Goal: Communication & Community: Answer question/provide support

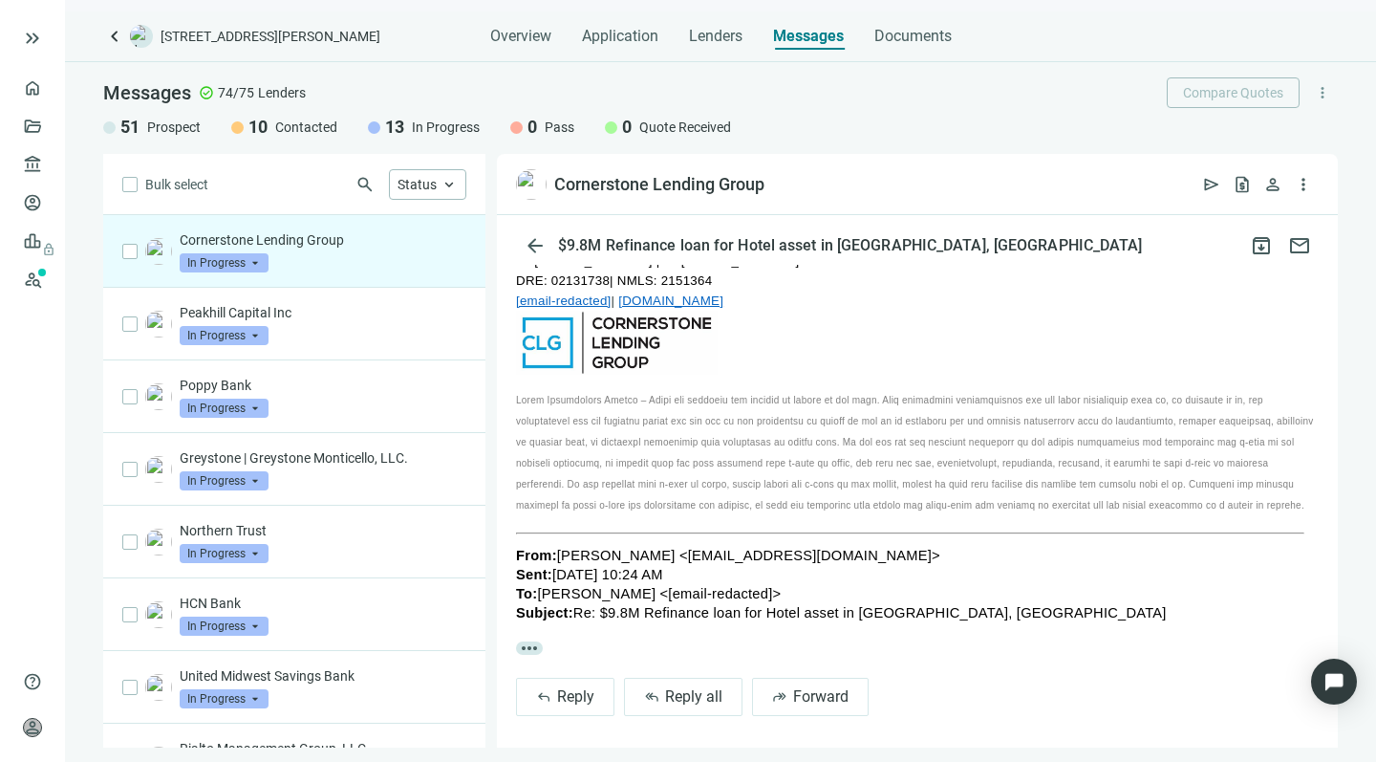
scroll to position [921, 0]
click at [679, 688] on span "Reply all" at bounding box center [693, 697] width 57 height 18
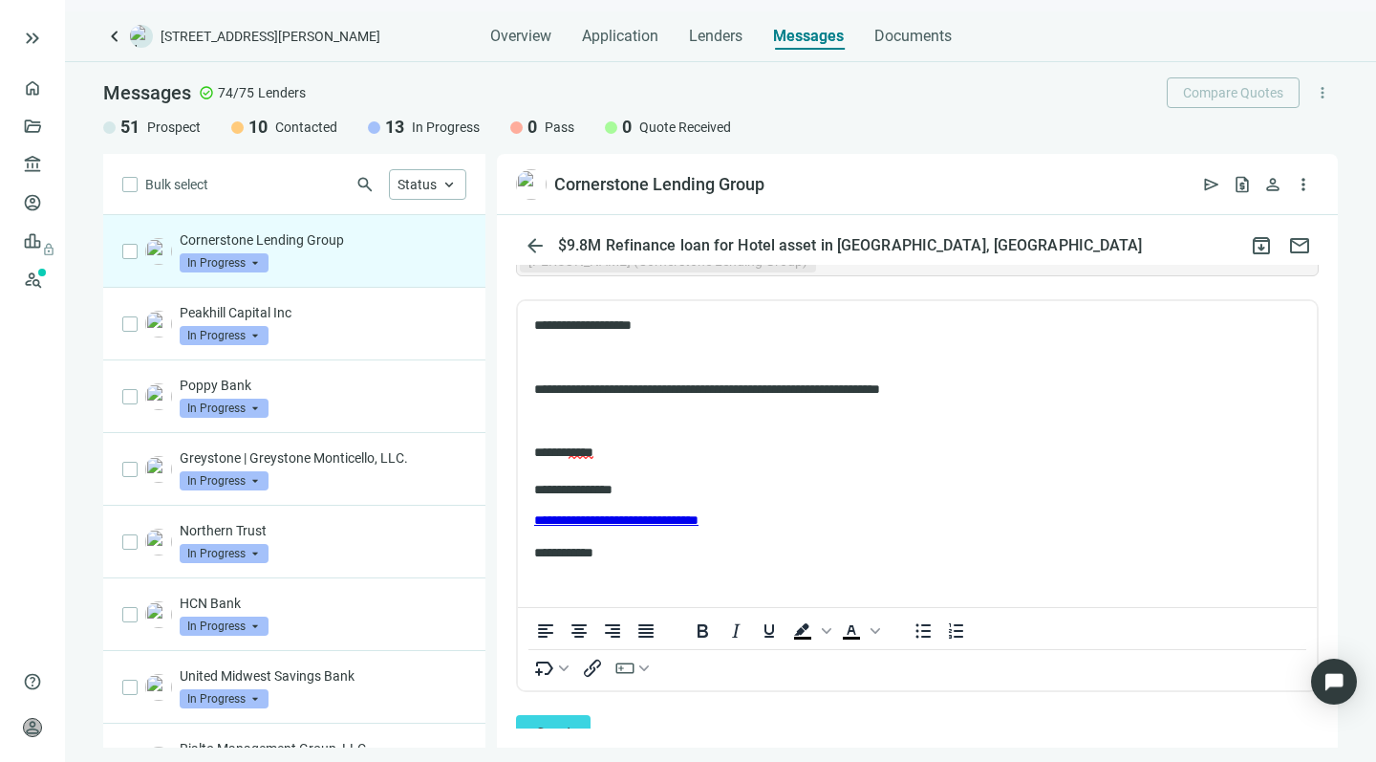
scroll to position [1396, 0]
click at [552, 725] on span "Send" at bounding box center [553, 734] width 34 height 18
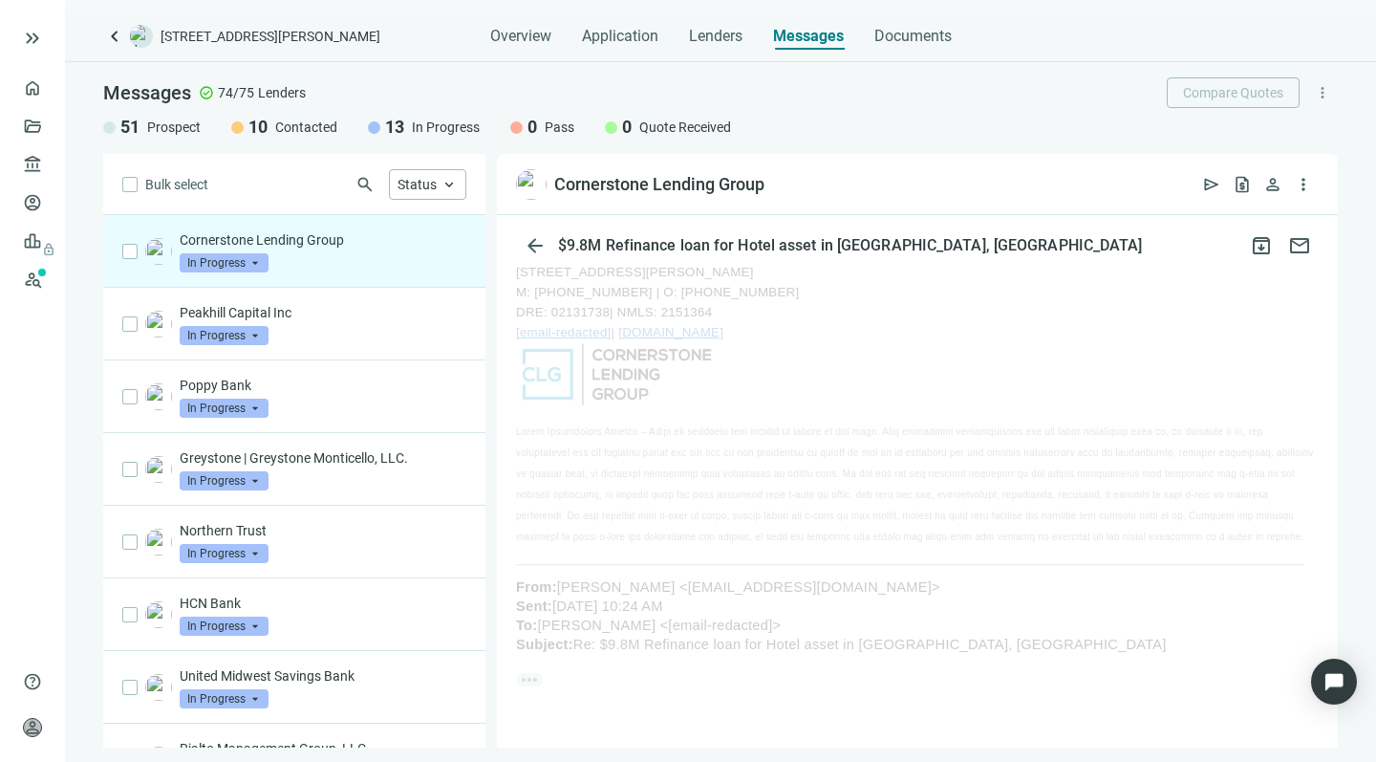
scroll to position [883, 0]
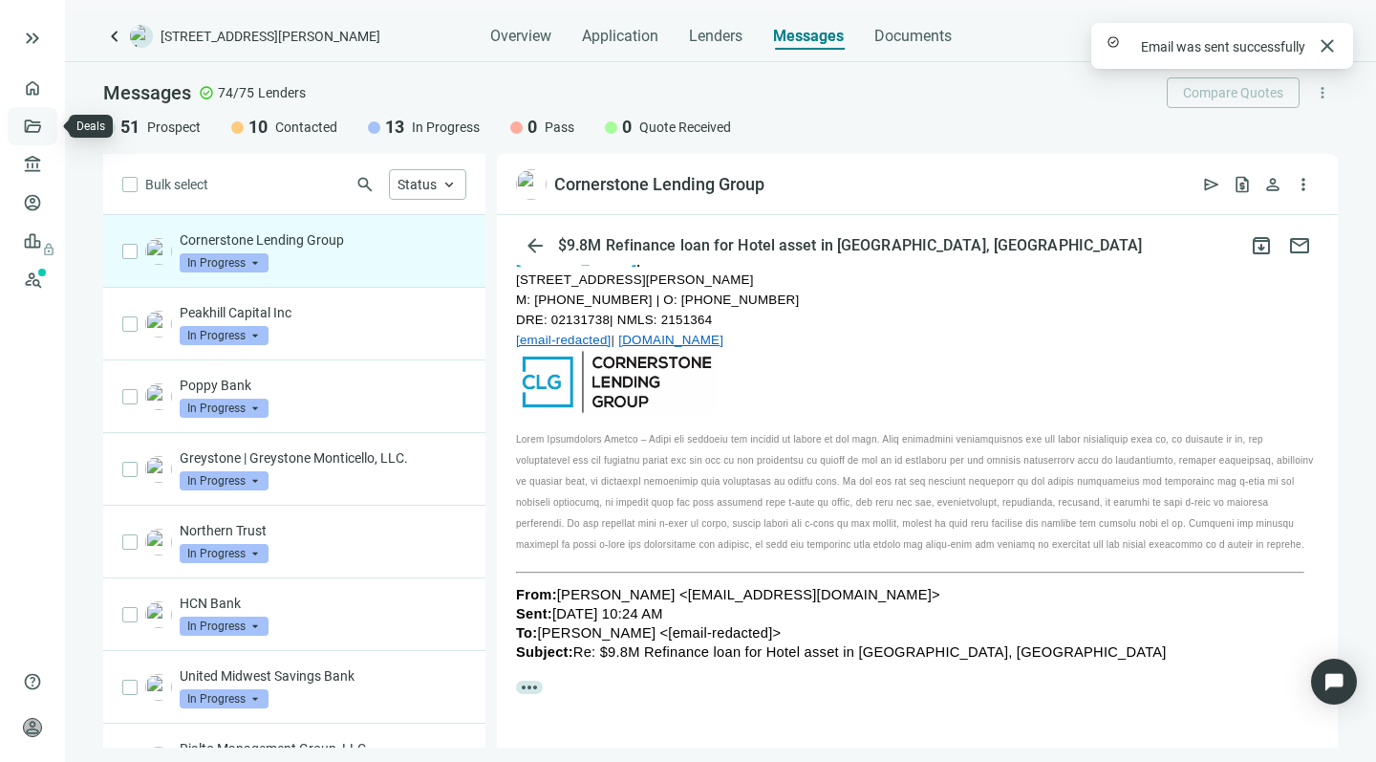
click at [48, 123] on link "Deals" at bounding box center [65, 126] width 34 height 15
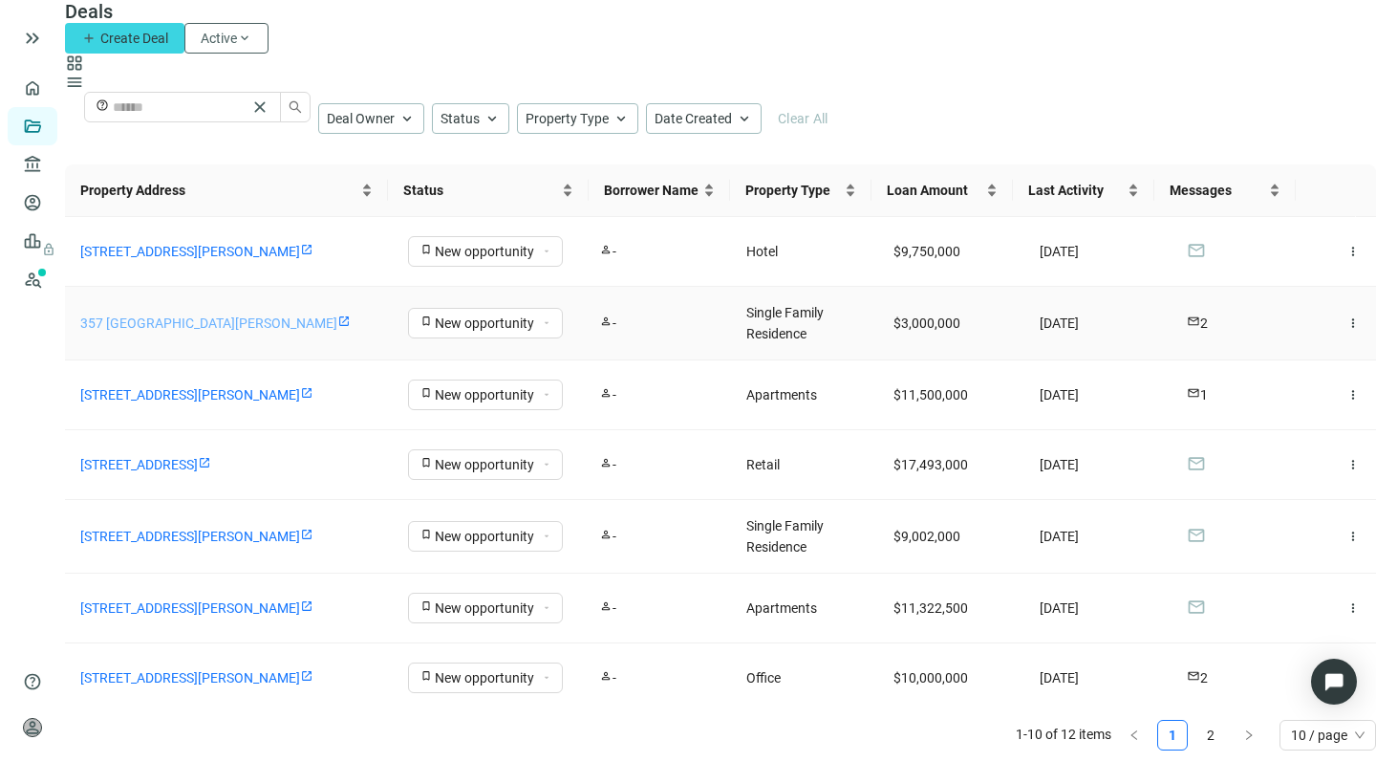
click at [274, 316] on link "357 [GEOGRAPHIC_DATA][PERSON_NAME]" at bounding box center [208, 322] width 257 height 15
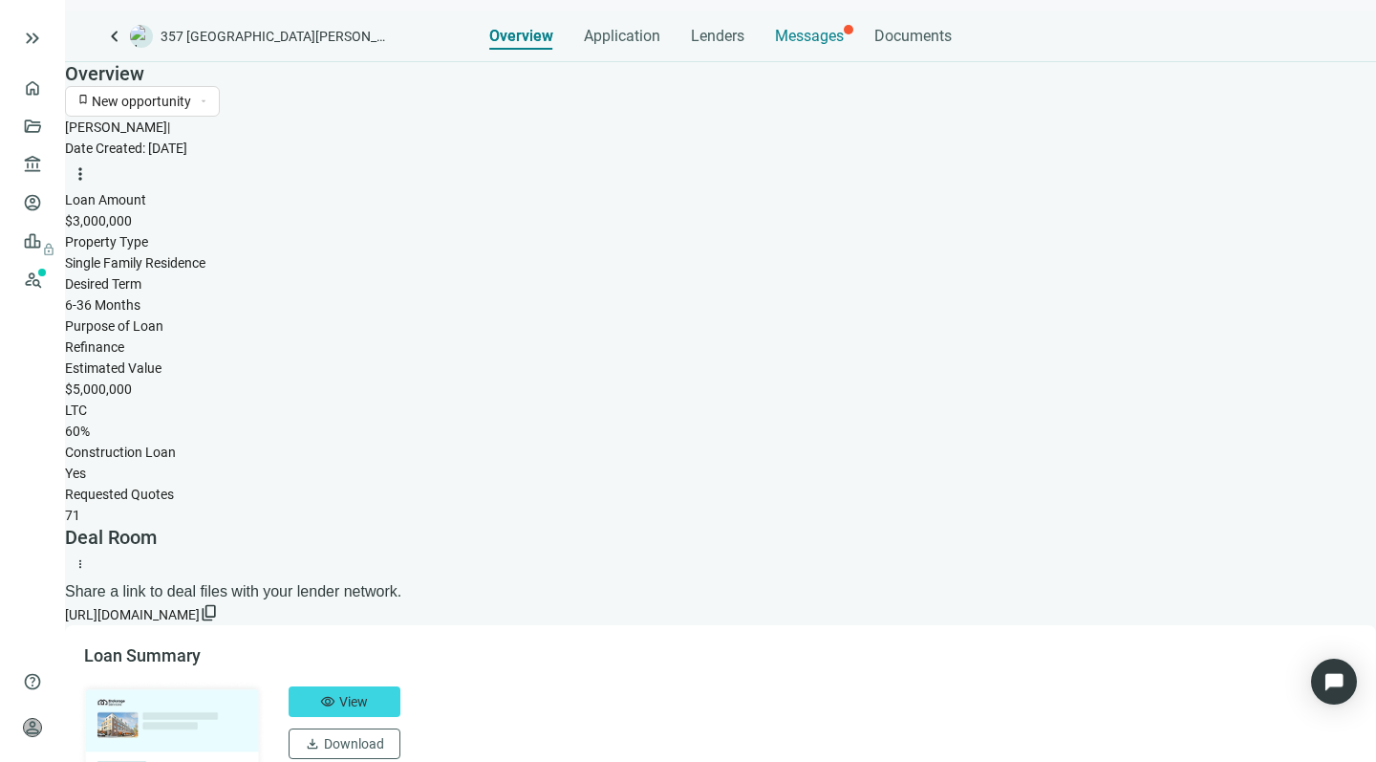
click at [810, 30] on span "Messages" at bounding box center [809, 36] width 69 height 18
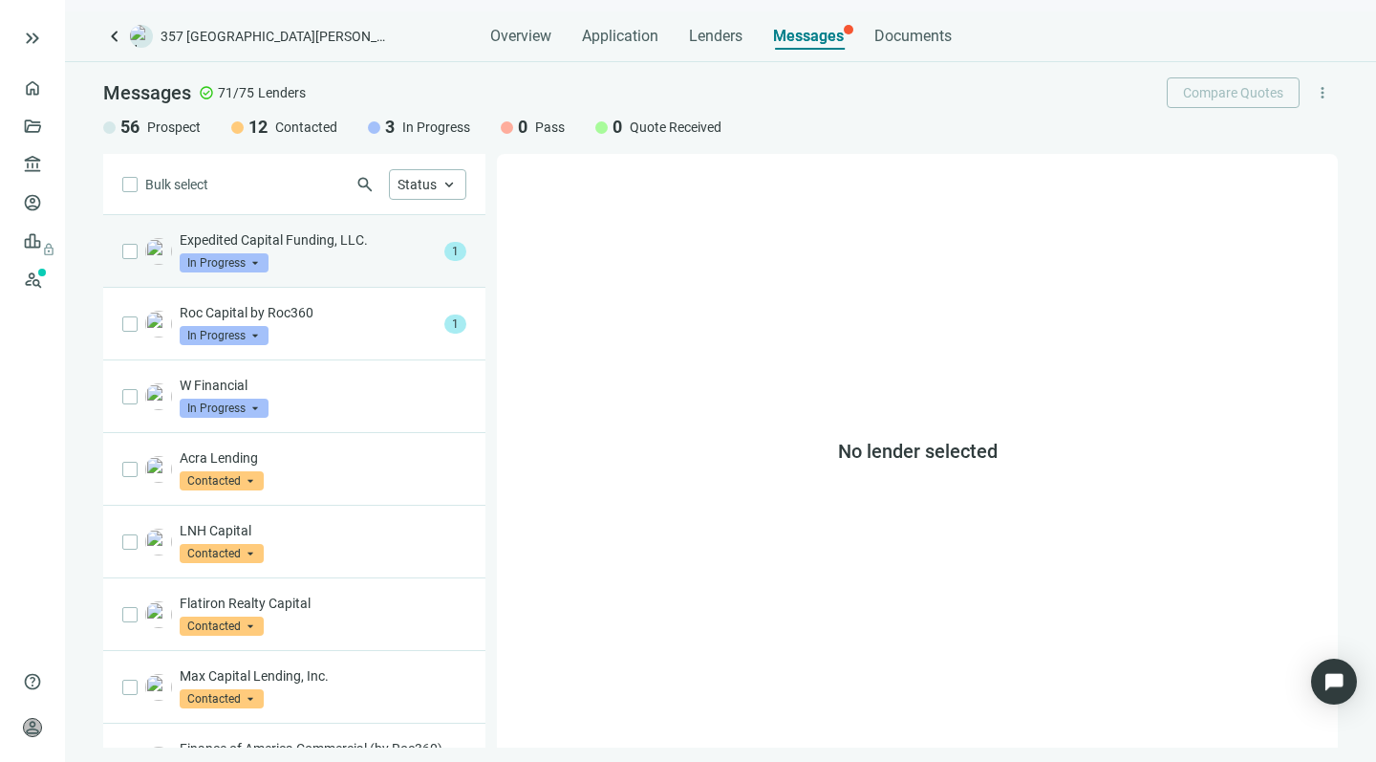
click at [308, 262] on div "Expedited Capital Funding, LLC. In Progress arrow_drop_down" at bounding box center [308, 251] width 257 height 42
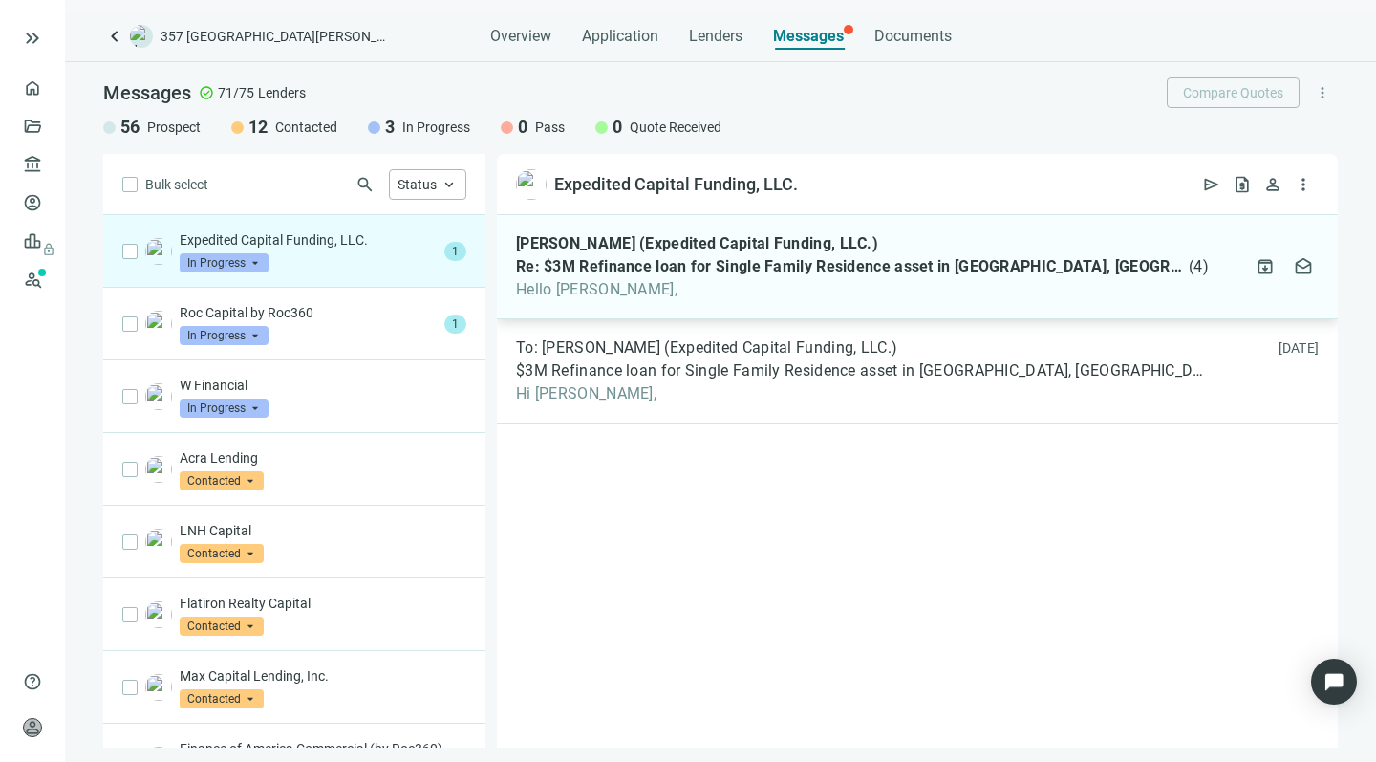
click at [679, 291] on span "Hello Howard," at bounding box center [862, 289] width 693 height 19
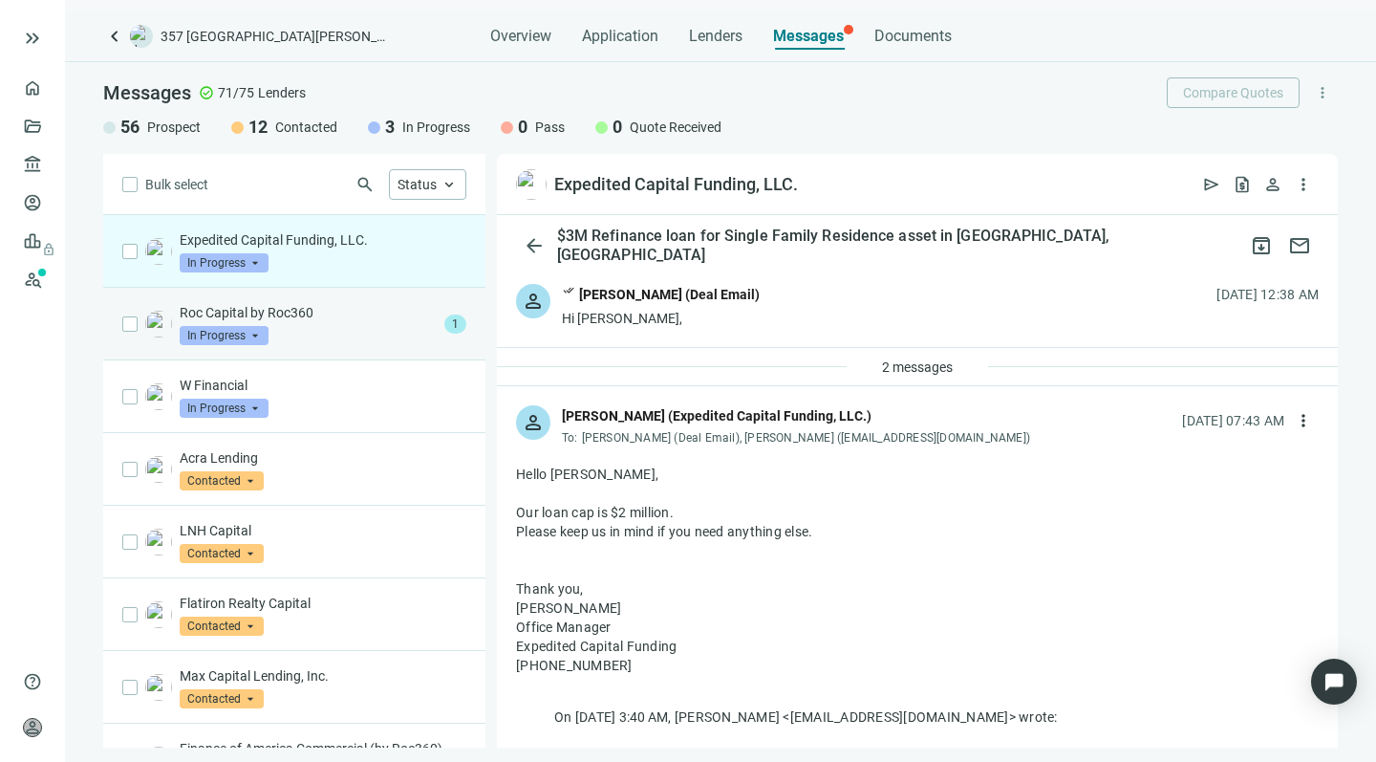
click at [363, 324] on div "Roc Capital by Roc360 In Progress arrow_drop_down" at bounding box center [308, 324] width 257 height 42
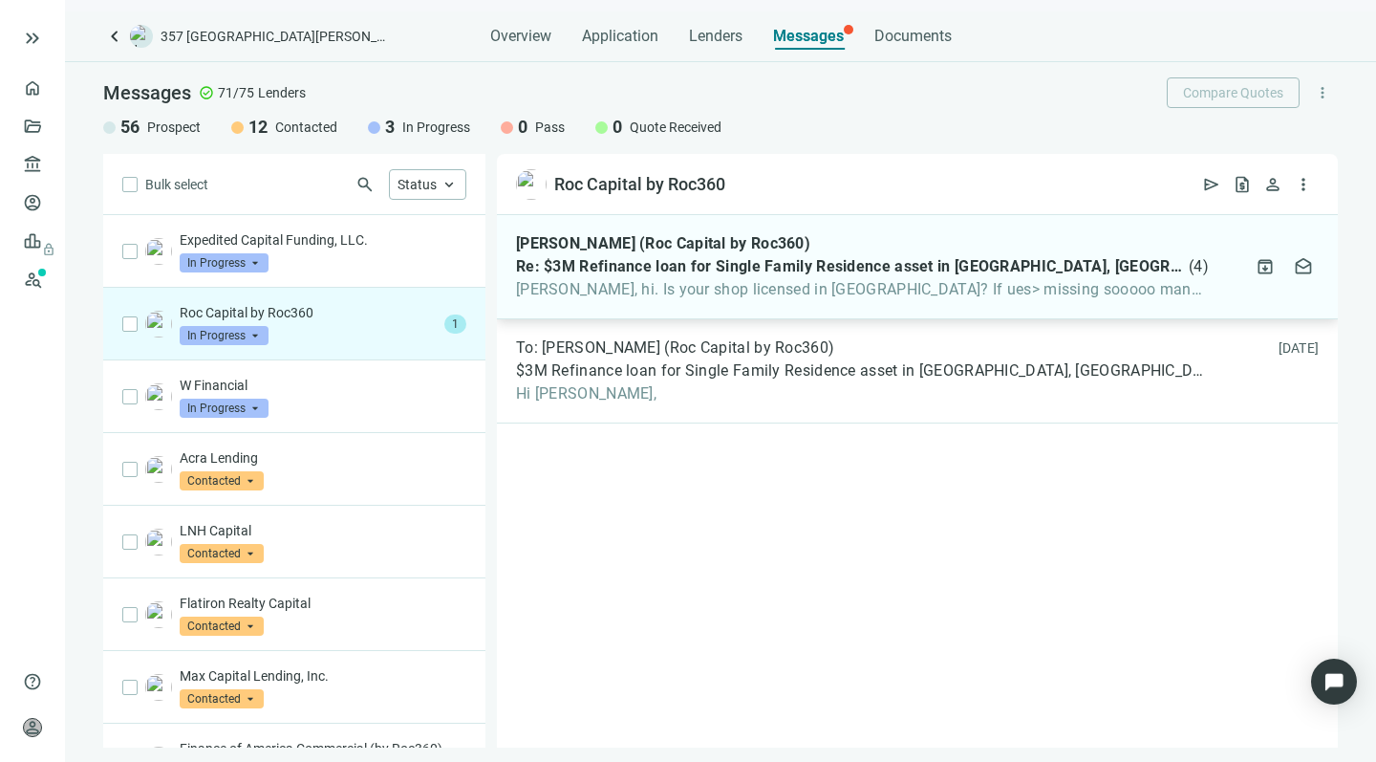
click at [709, 288] on span "Howard, hi. Is your shop licensed in NV? If ues> missing sooooo many details." at bounding box center [862, 289] width 693 height 19
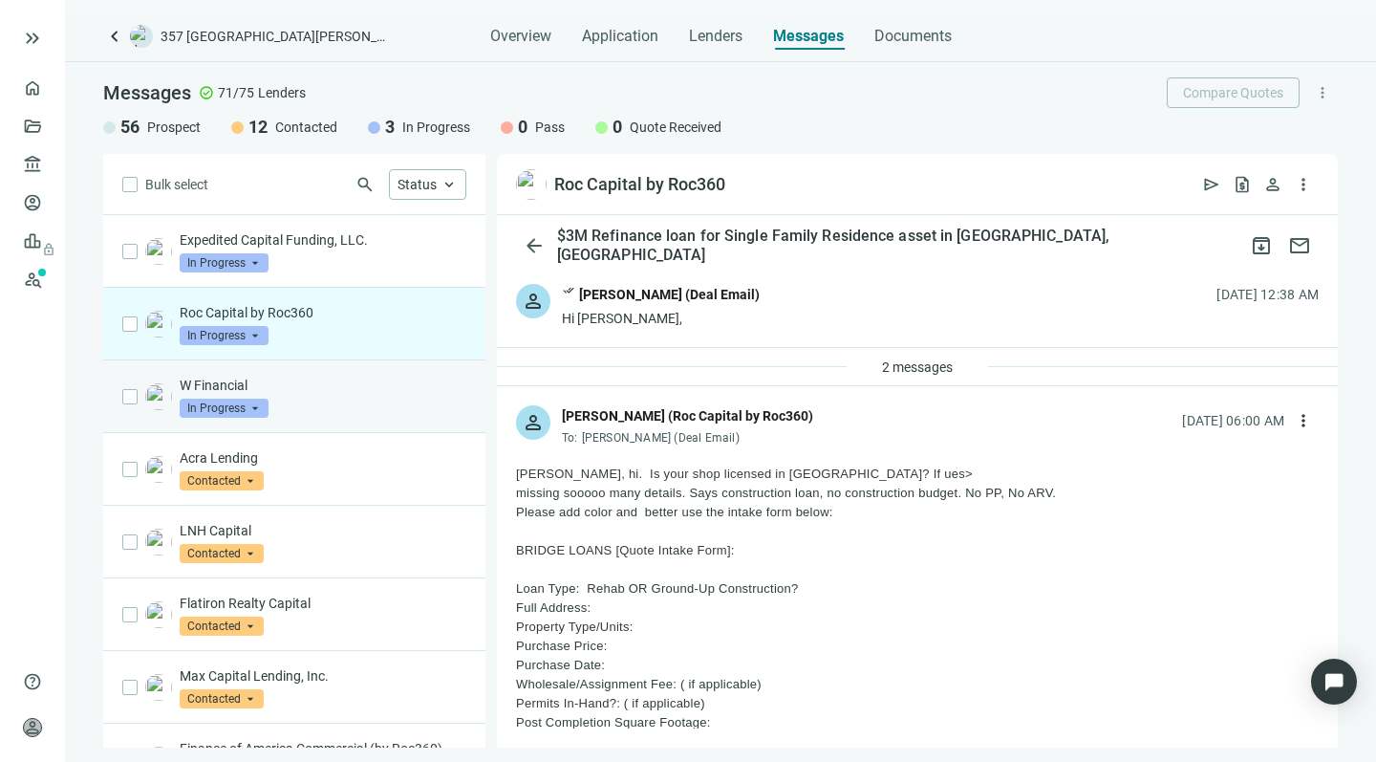
click at [344, 411] on div "W Financial In Progress arrow_drop_down" at bounding box center [323, 397] width 287 height 42
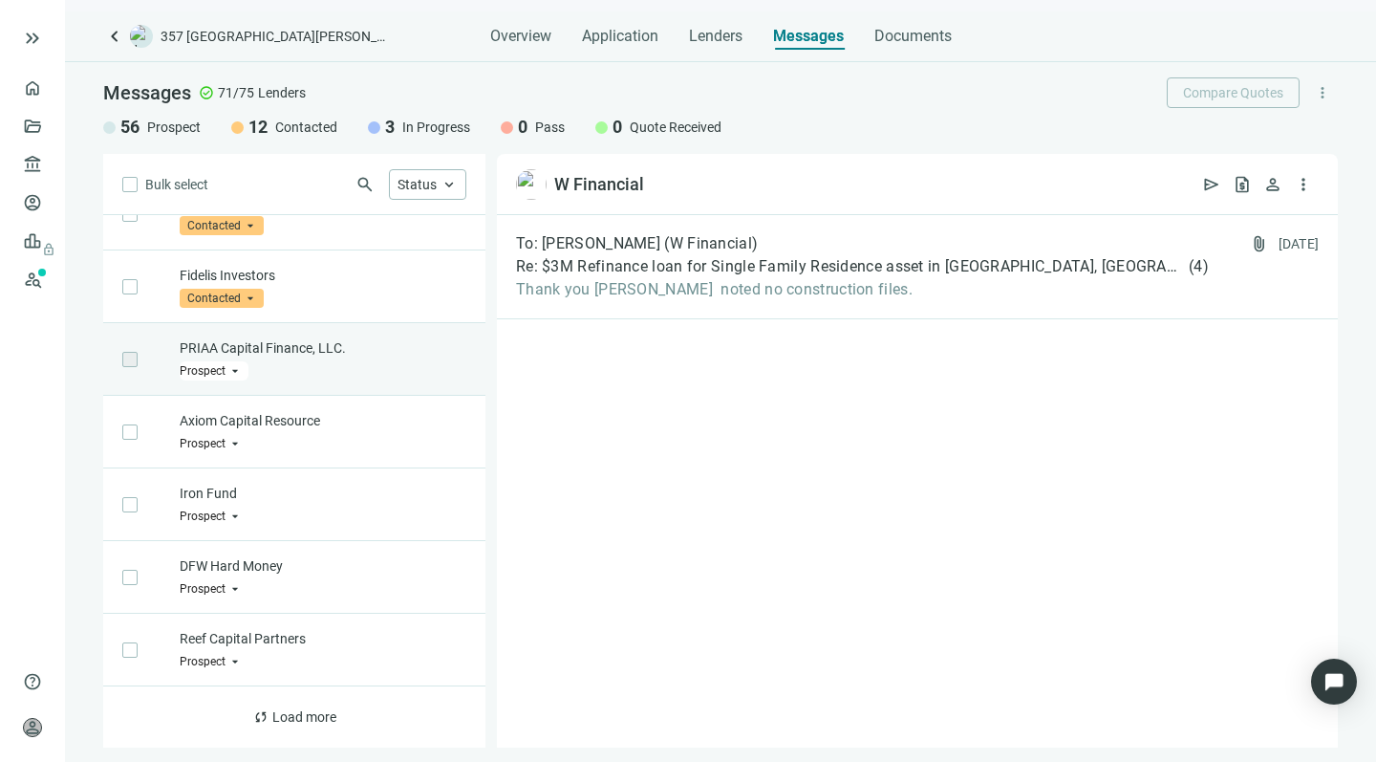
click at [391, 367] on div "PRIAA Capital Finance, LLC. Prospect arrow_drop_down" at bounding box center [323, 359] width 287 height 42
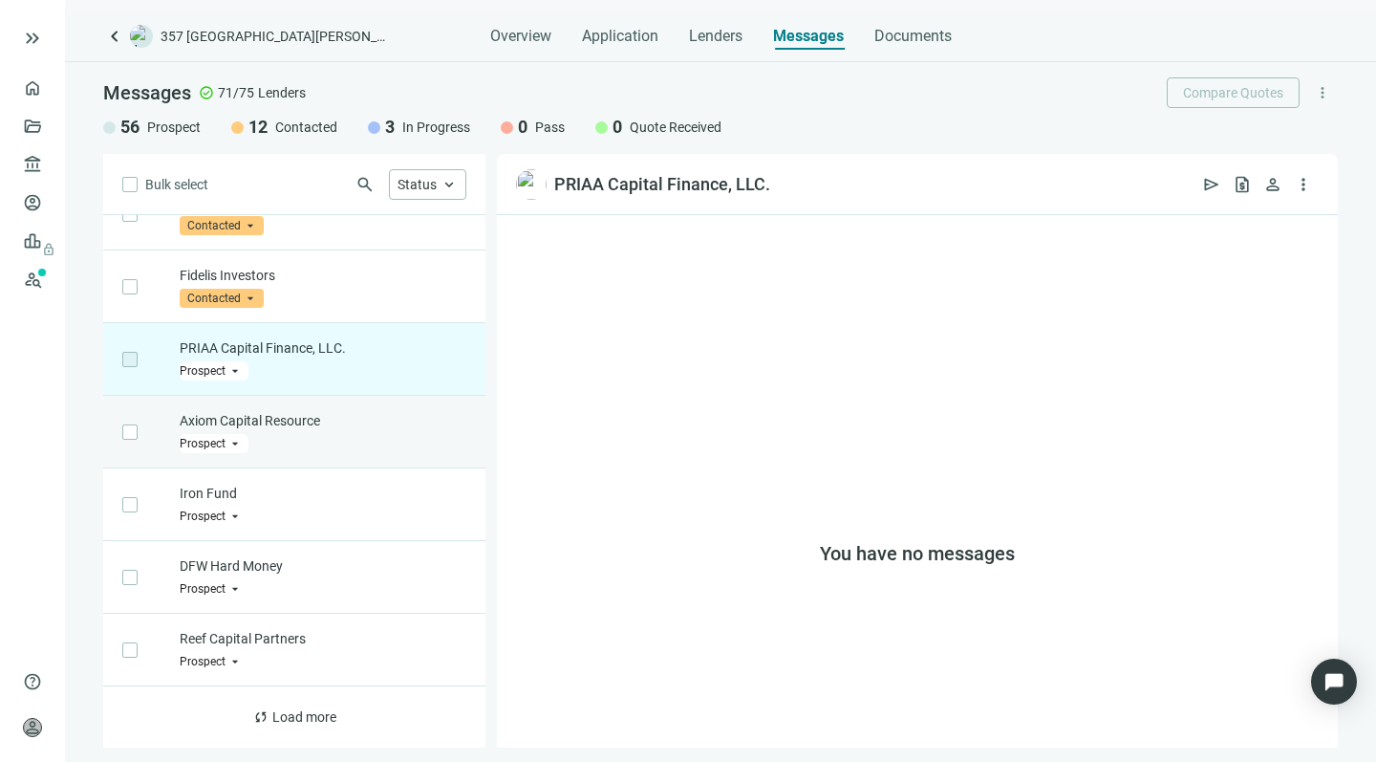
click at [317, 426] on p "Axiom Capital Resource" at bounding box center [323, 420] width 287 height 19
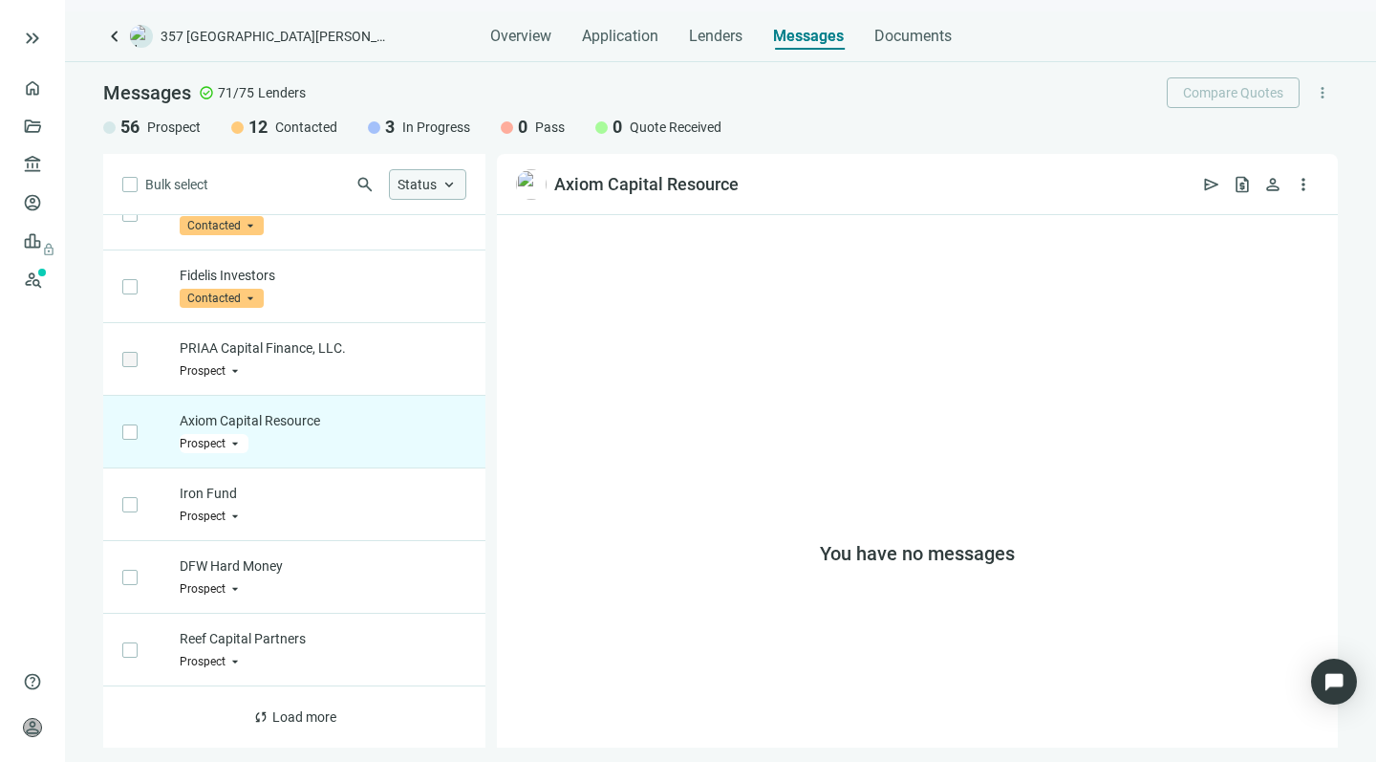
click at [433, 189] on span "Status" at bounding box center [417, 184] width 39 height 15
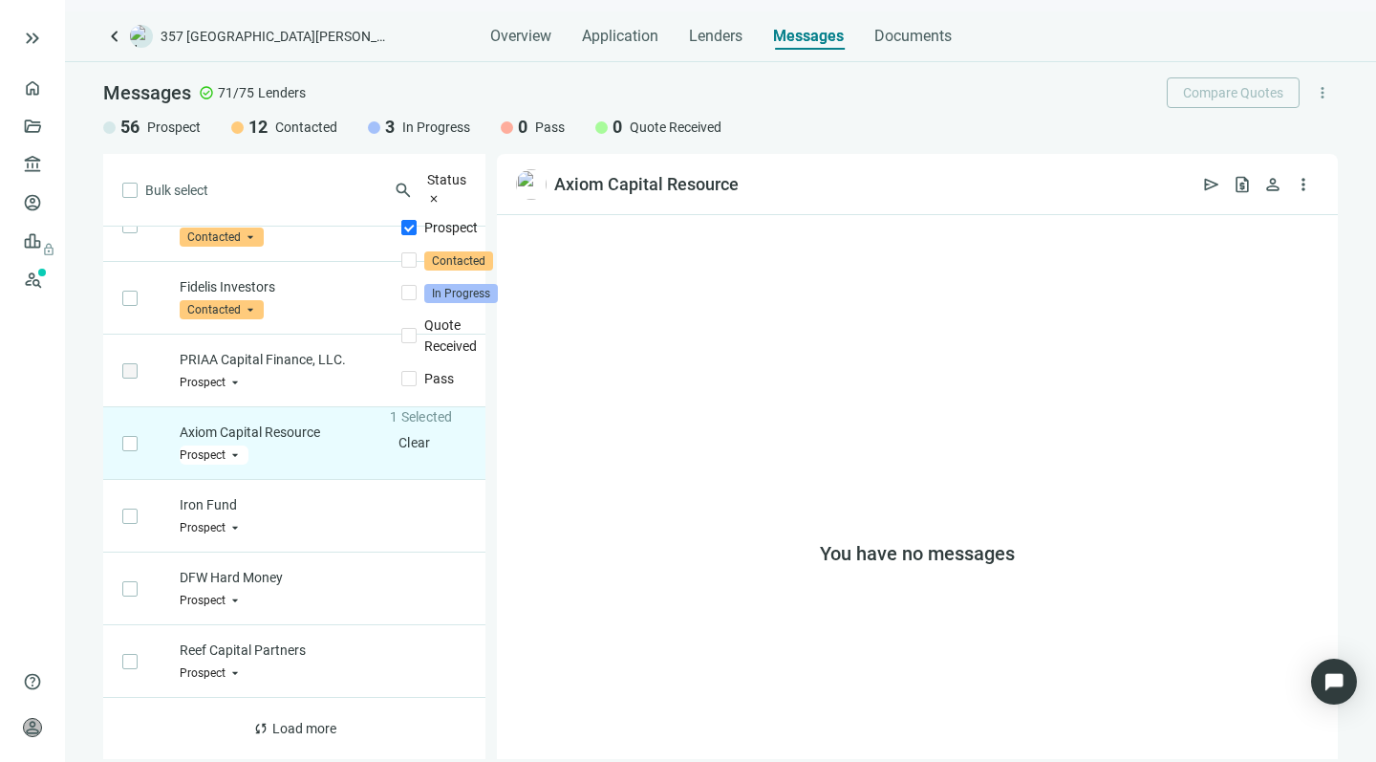
click at [273, 173] on div "Bulk select search Status close Prospect Only Contacted Only In Progress Only Q…" at bounding box center [294, 456] width 382 height 605
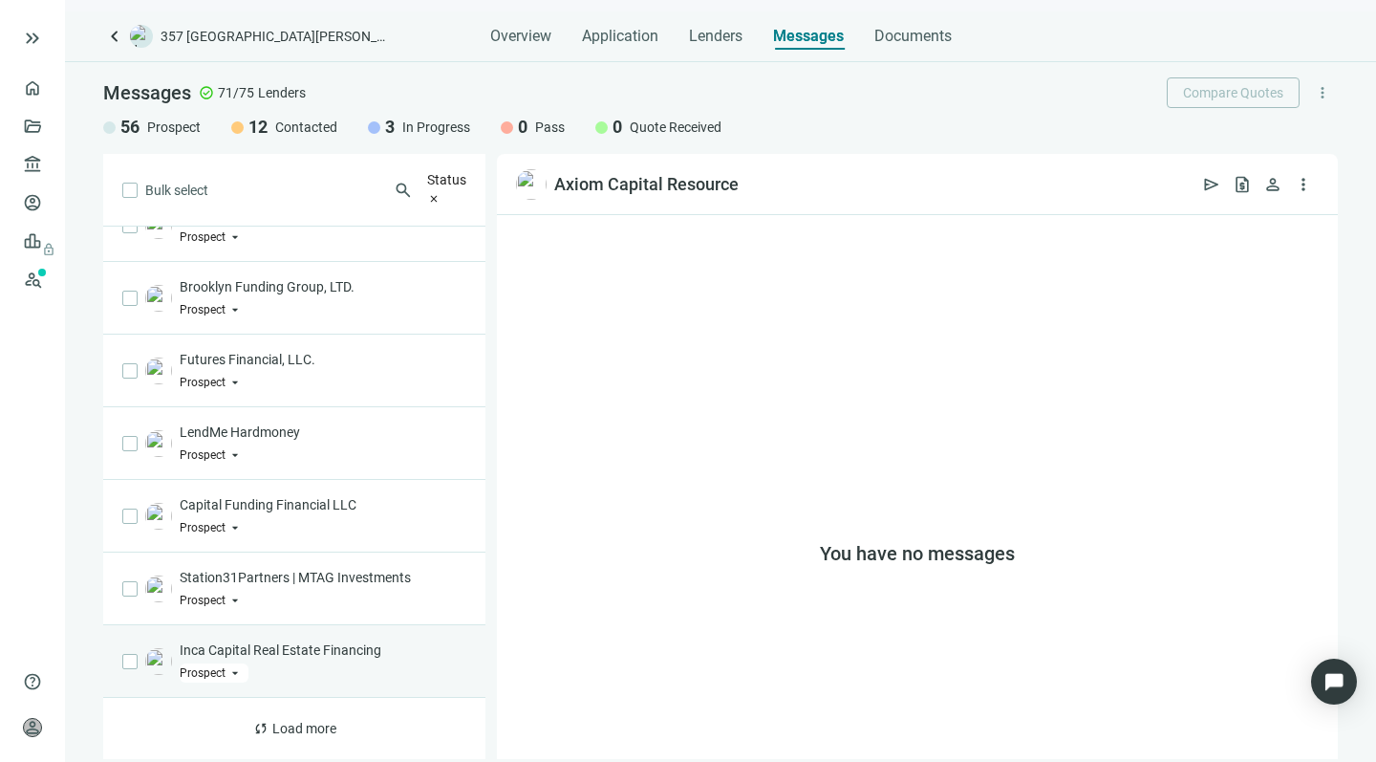
click at [423, 661] on div "Inca Capital Real Estate Financing Prospect arrow_drop_down" at bounding box center [323, 661] width 287 height 42
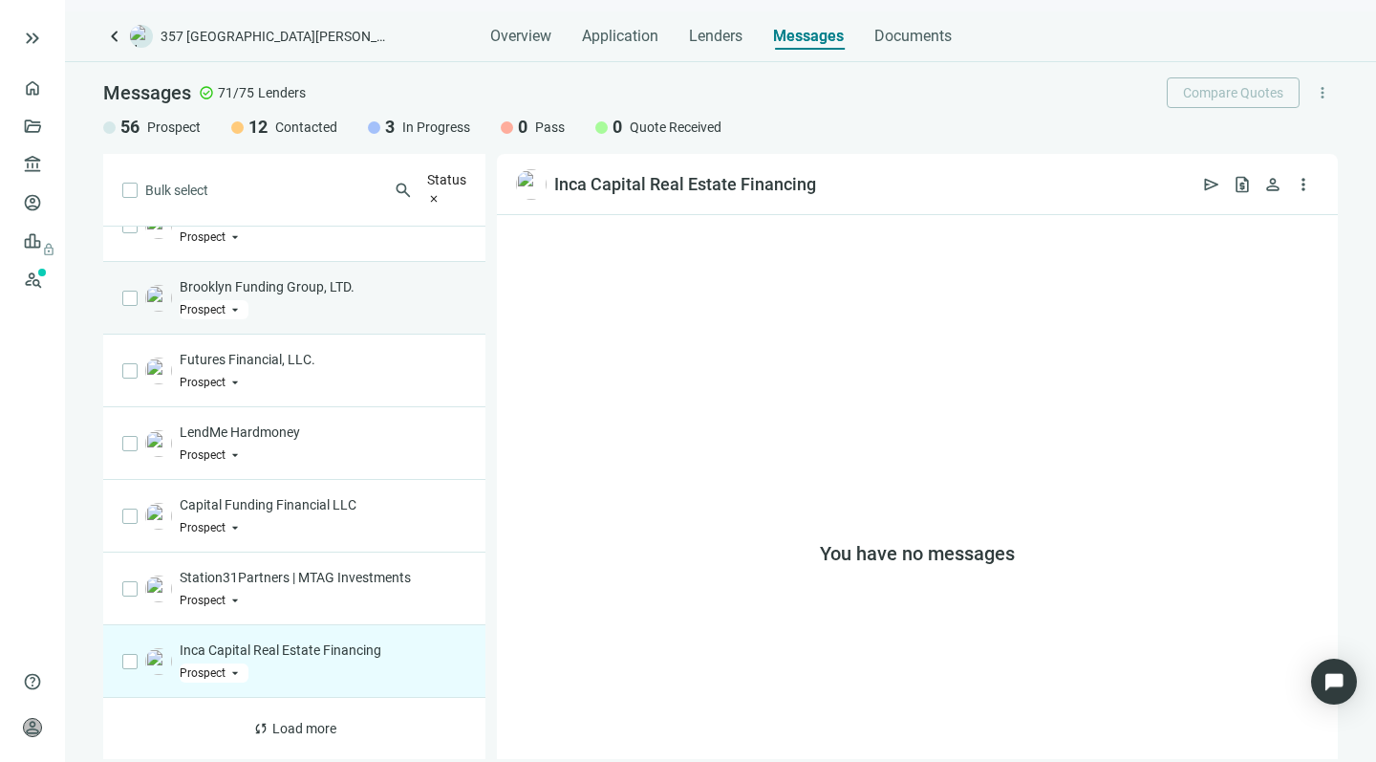
click at [389, 285] on div "Brooklyn Funding Group, LTD. Prospect arrow_drop_down" at bounding box center [323, 298] width 287 height 42
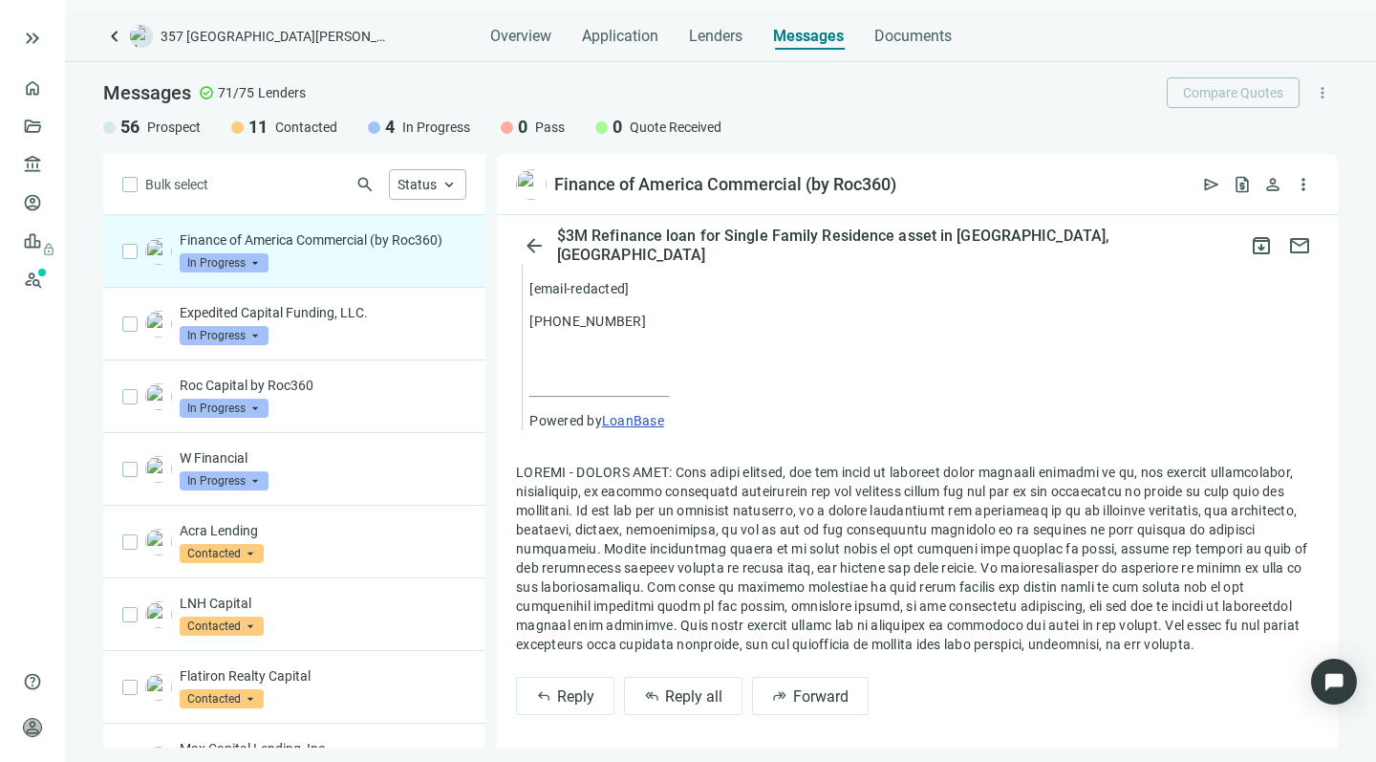
scroll to position [1326, 0]
click at [657, 690] on span "reply_all" at bounding box center [651, 697] width 15 height 15
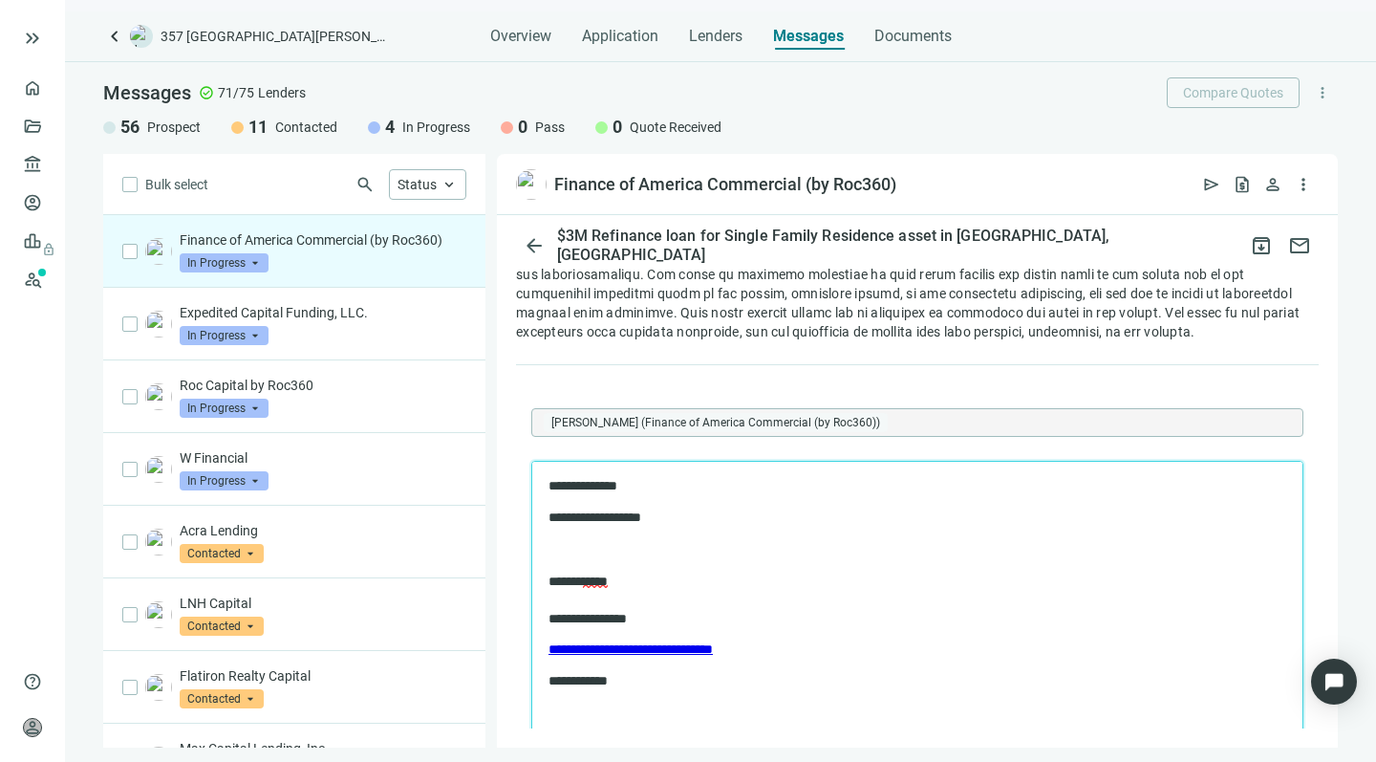
scroll to position [1641, 0]
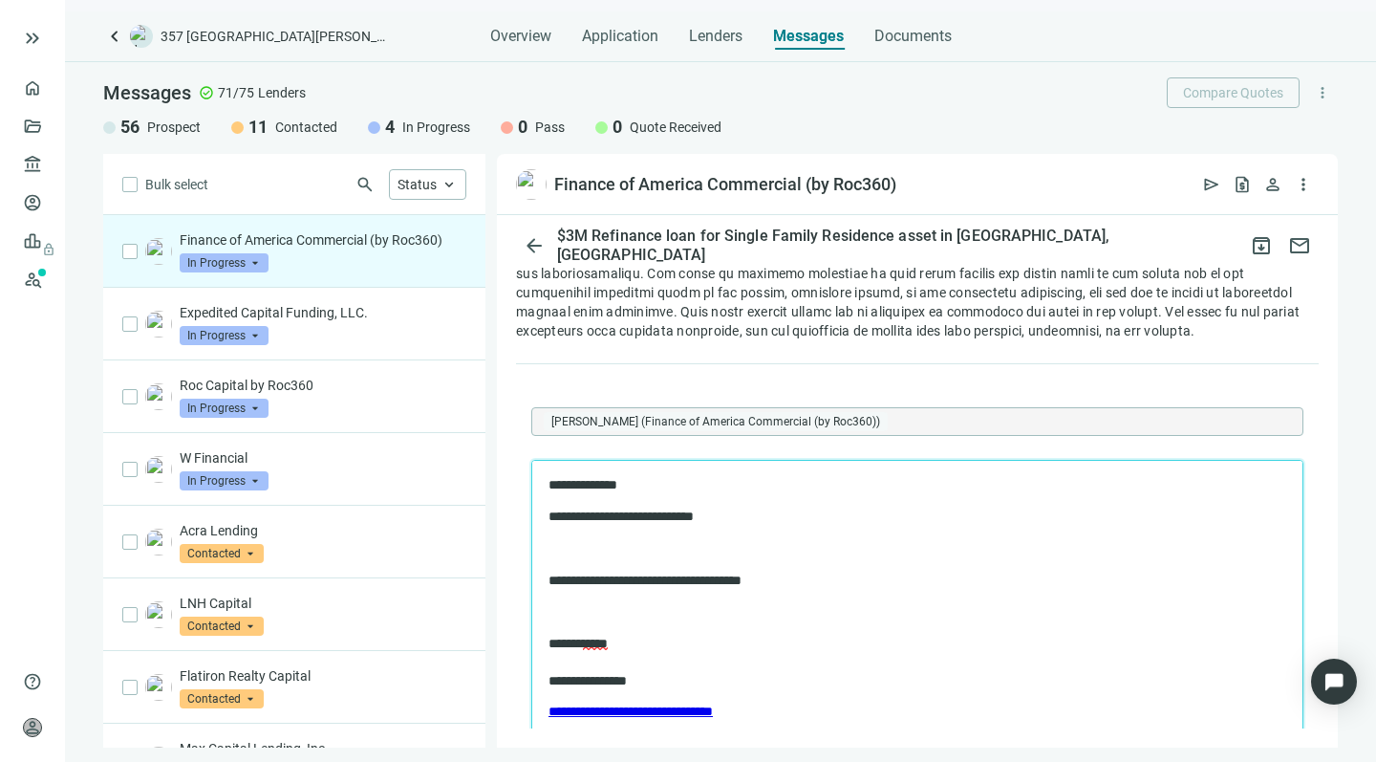
click at [737, 518] on p "**********" at bounding box center [899, 516] width 700 height 18
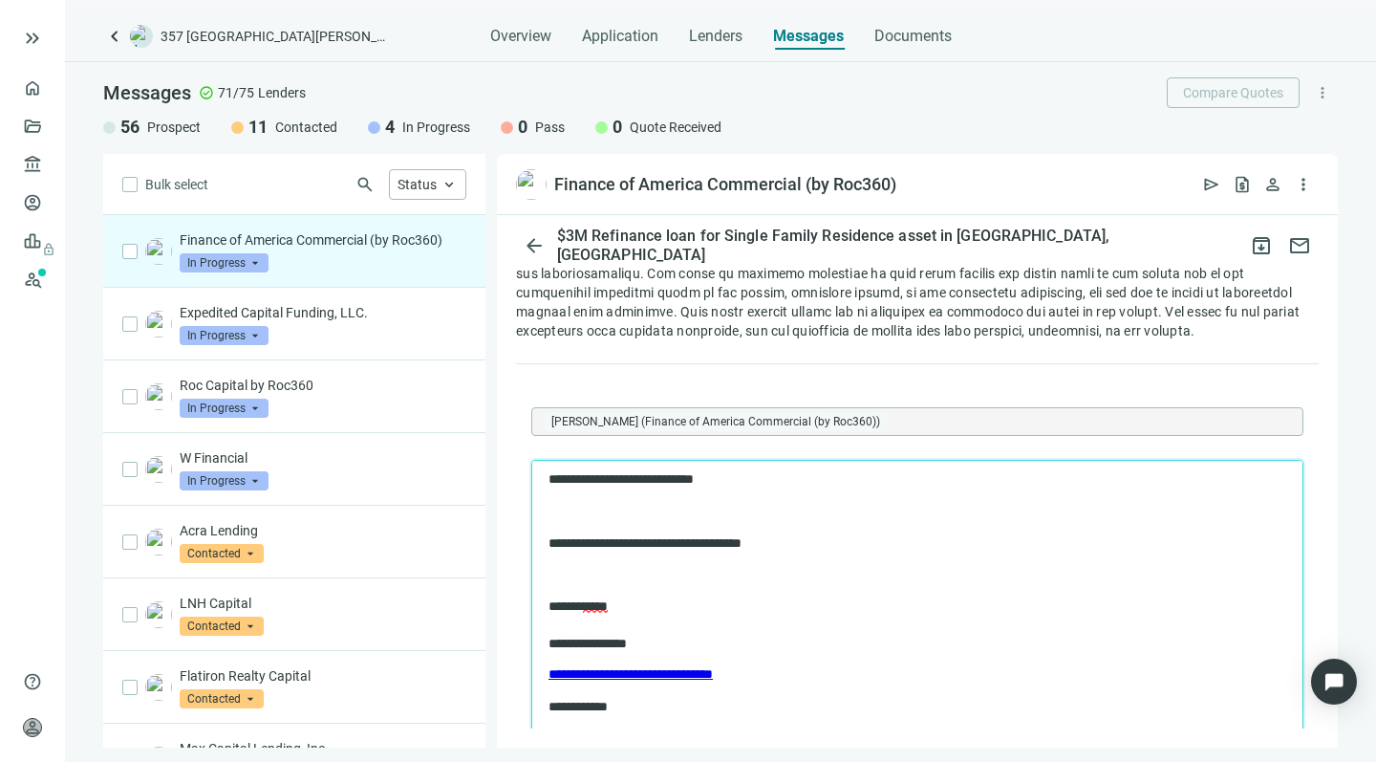
scroll to position [36, 0]
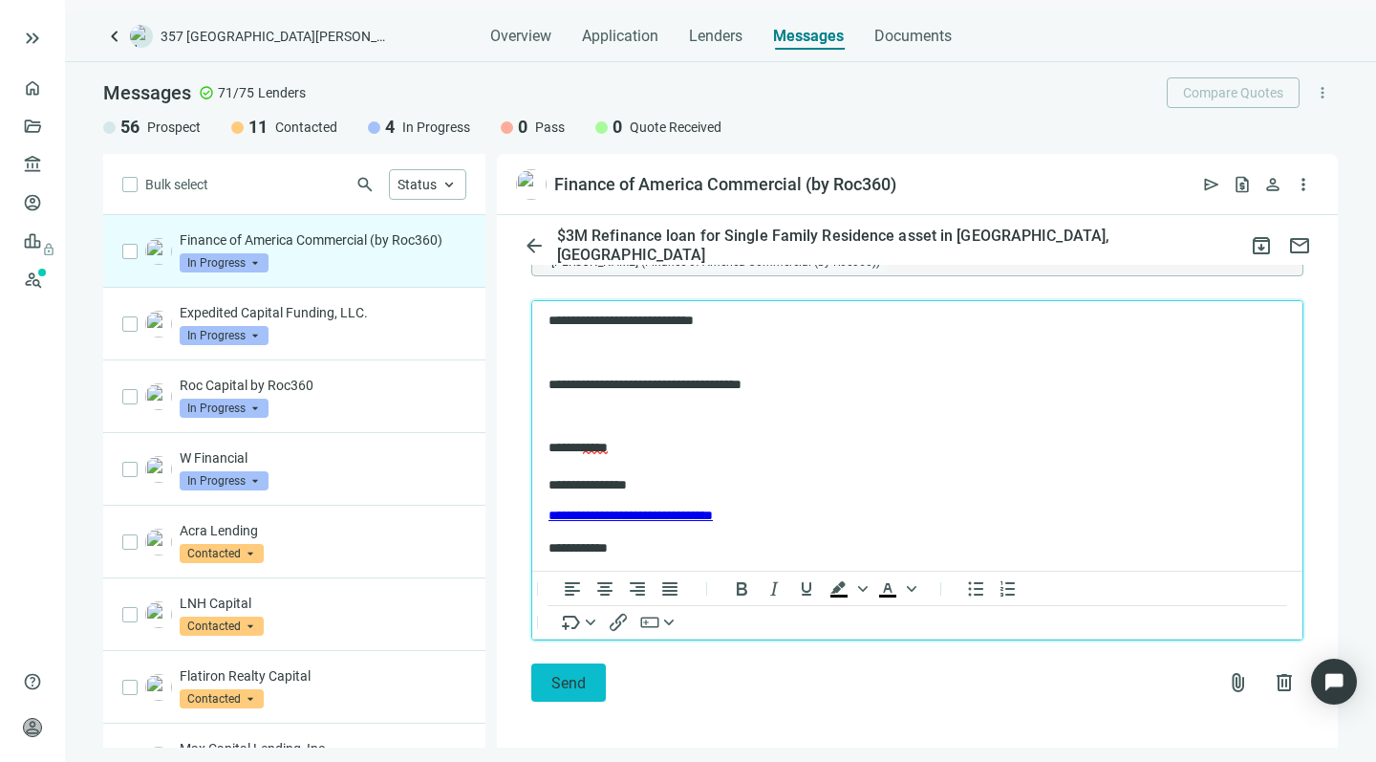
click at [559, 674] on span "Send" at bounding box center [568, 683] width 34 height 18
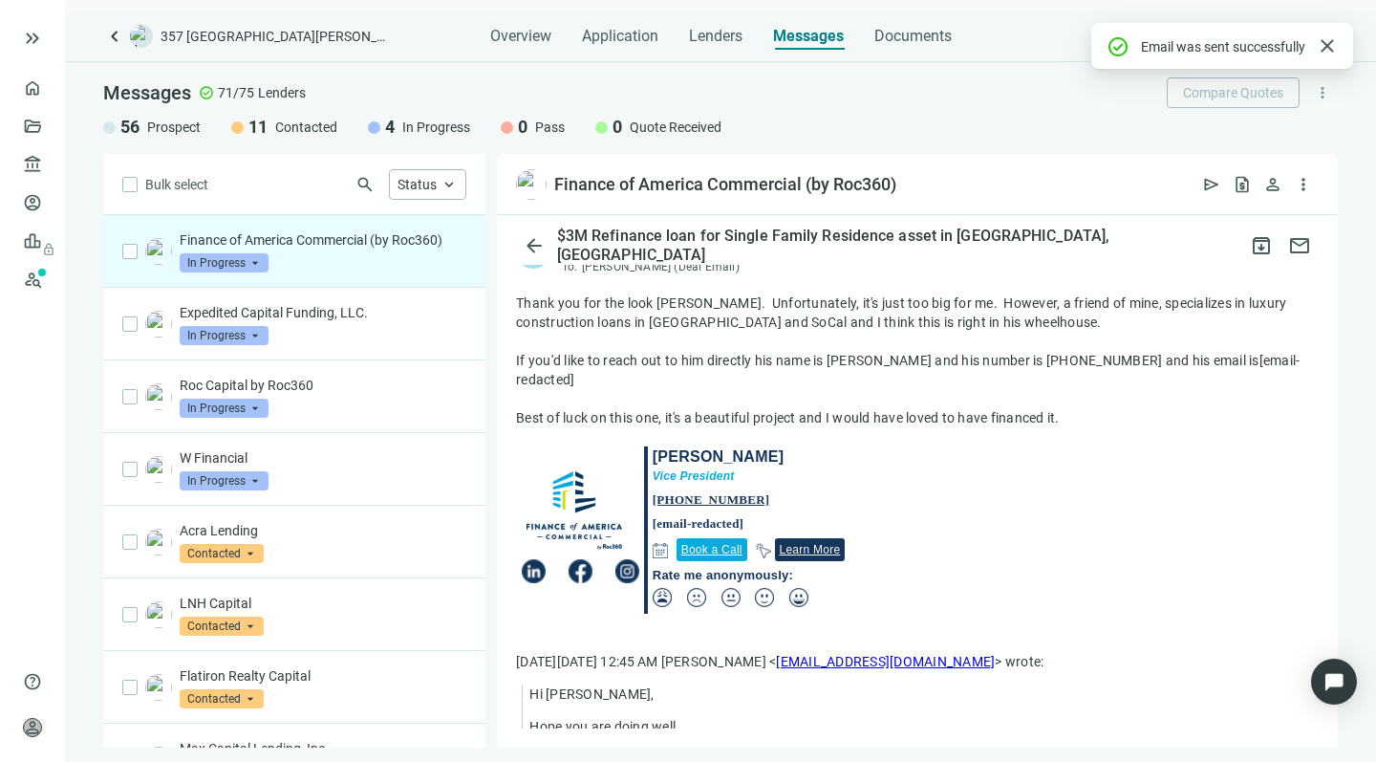
scroll to position [173, 0]
drag, startPoint x: 1102, startPoint y: 358, endPoint x: 1012, endPoint y: 354, distance: 90.0
click at [1012, 354] on div "If you'd like to reach out to him directly his name is [PERSON_NAME] and his nu…" at bounding box center [917, 368] width 803 height 38
